Goal: Information Seeking & Learning: Find specific page/section

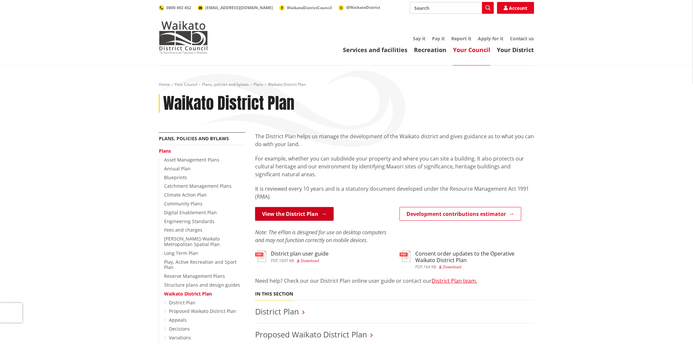
click at [309, 219] on link "View the District Plan" at bounding box center [294, 214] width 79 height 14
click at [297, 212] on link "View the District Plan" at bounding box center [294, 214] width 79 height 14
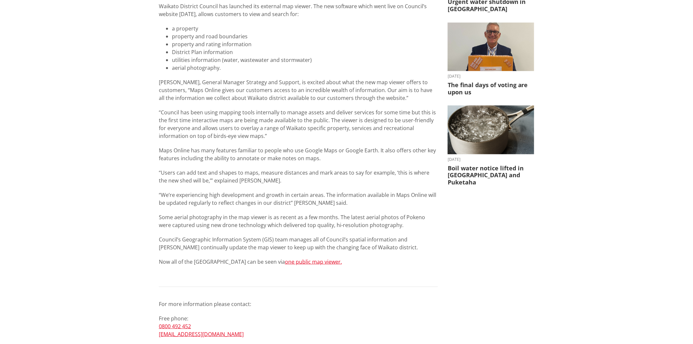
scroll to position [218, 0]
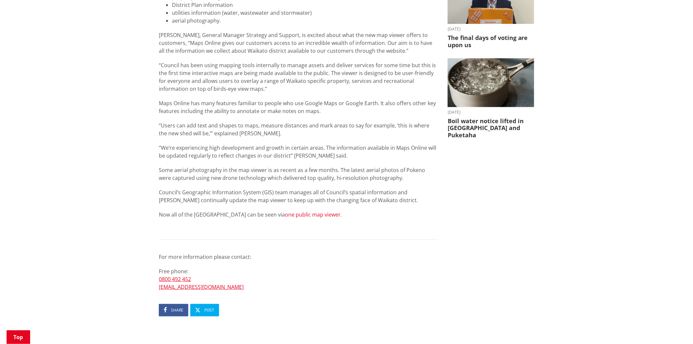
click at [299, 214] on link "one public map viewer." at bounding box center [313, 214] width 57 height 7
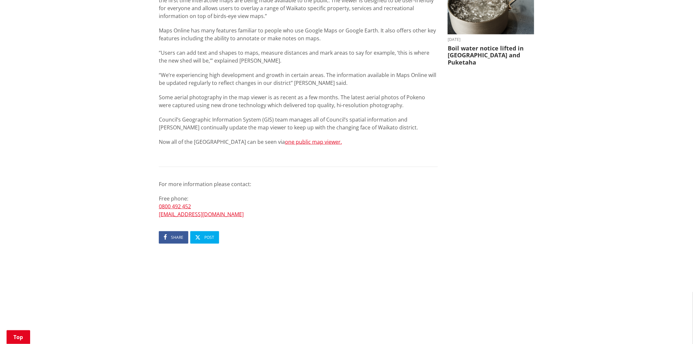
scroll to position [145, 0]
